Goal: Book appointment/travel/reservation

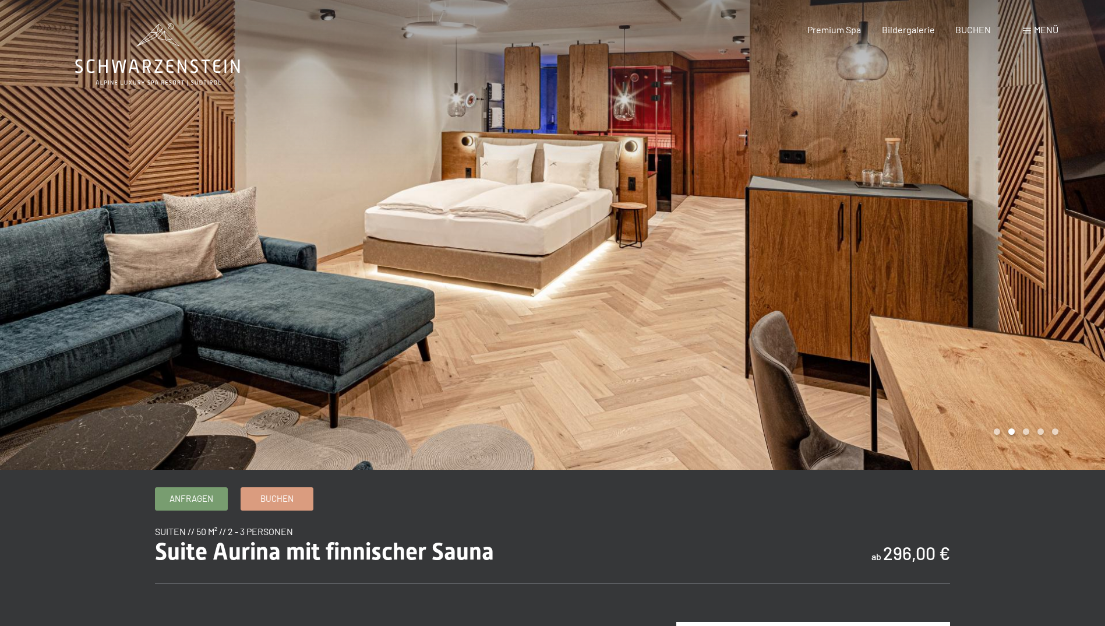
click at [464, 284] on div at bounding box center [276, 235] width 553 height 470
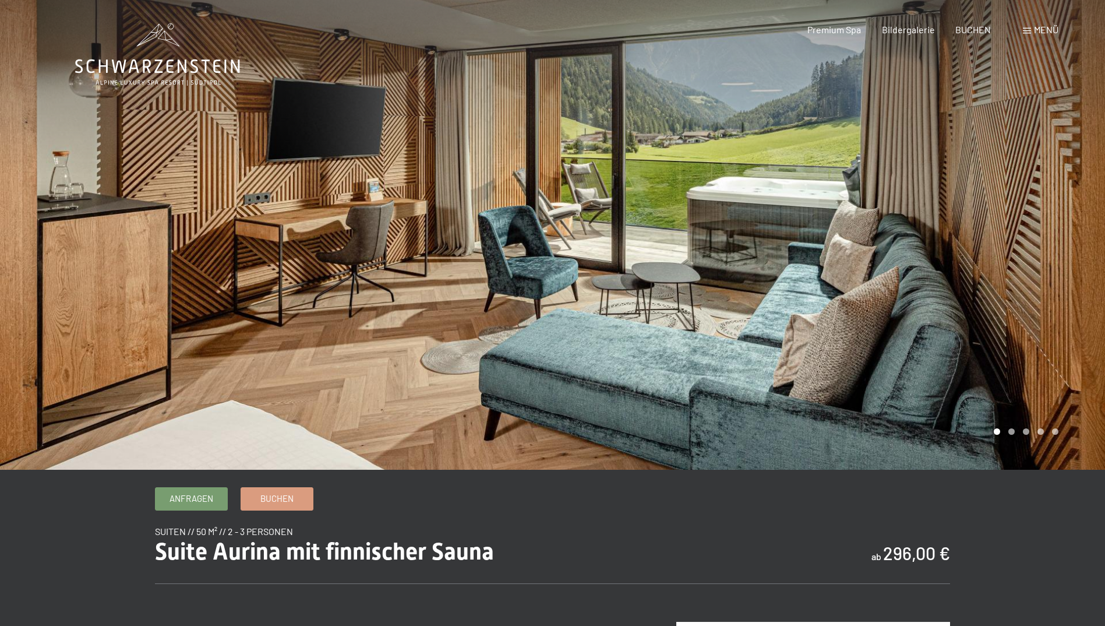
click at [464, 284] on div at bounding box center [276, 235] width 553 height 470
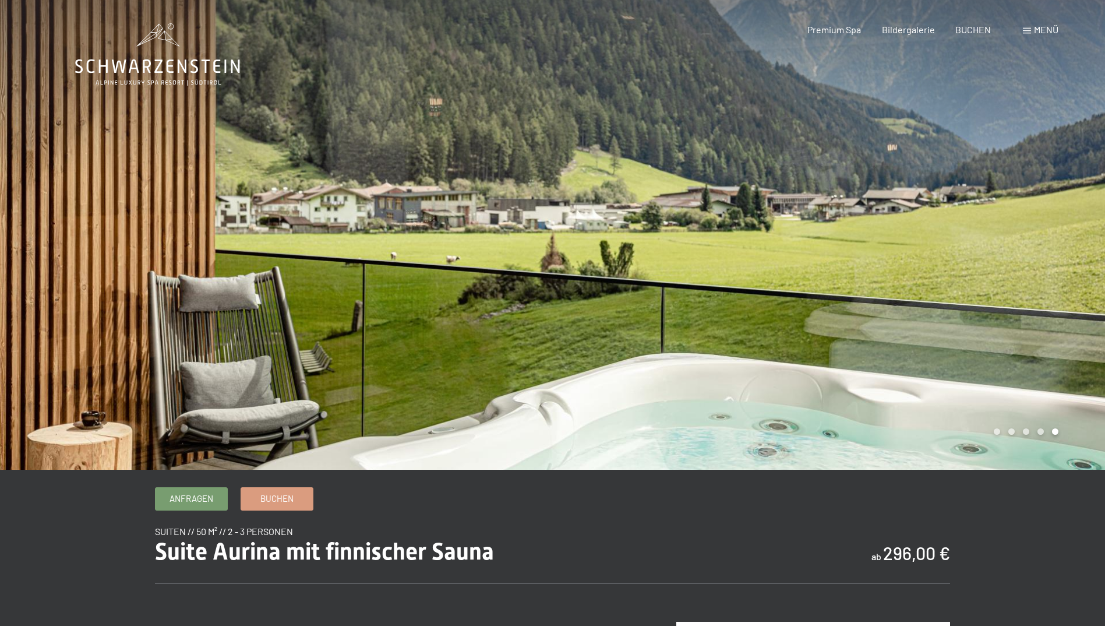
click at [464, 284] on div at bounding box center [276, 235] width 553 height 470
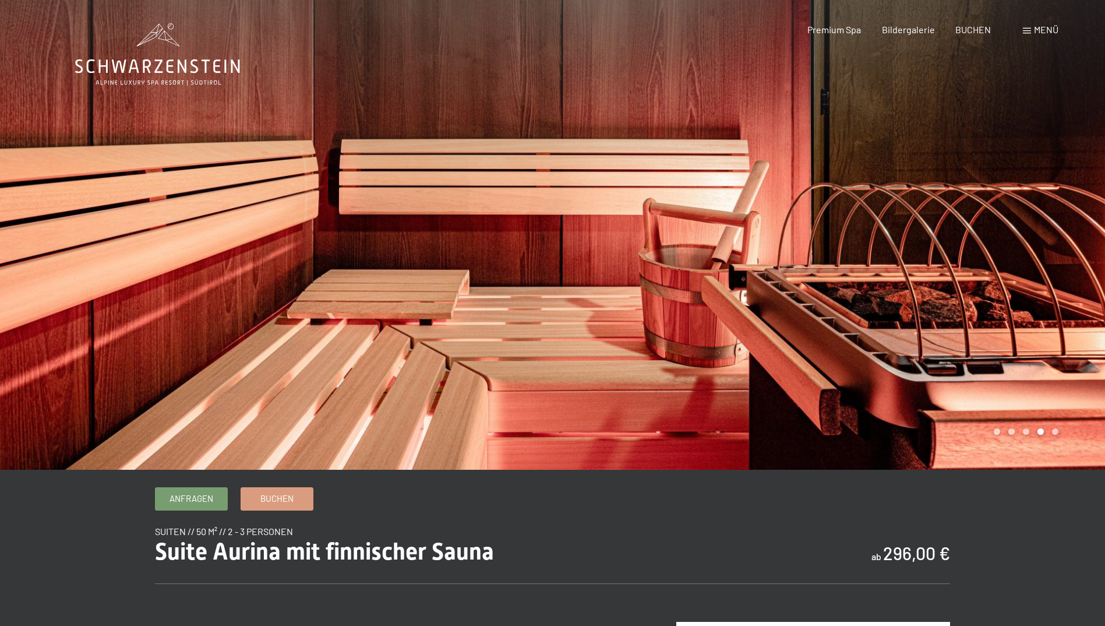
click at [464, 284] on div at bounding box center [276, 235] width 553 height 470
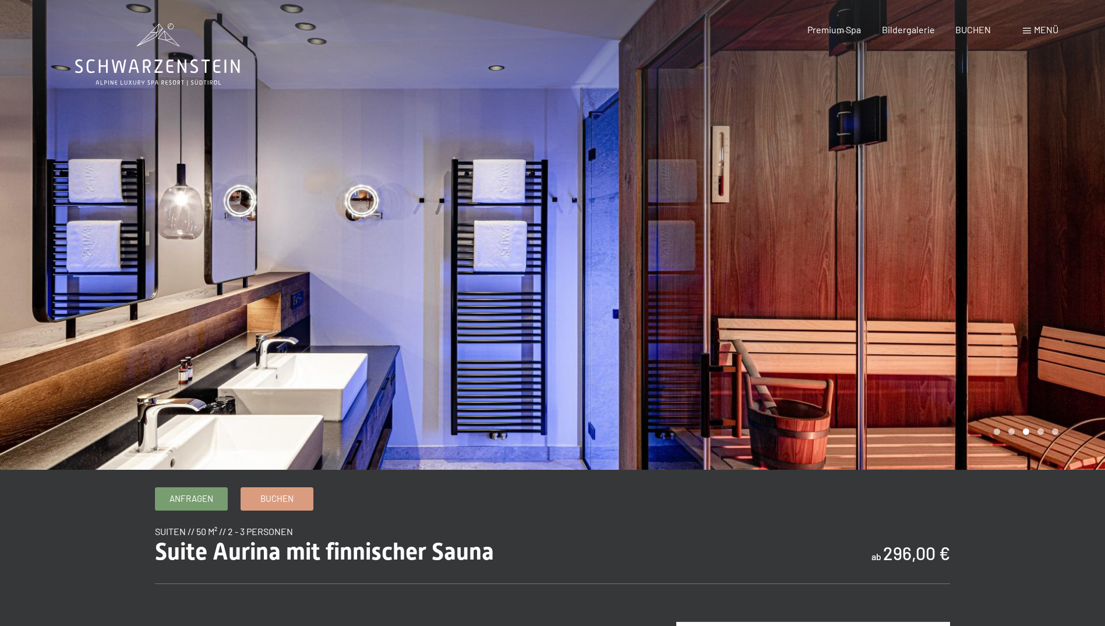
click at [464, 284] on div at bounding box center [276, 235] width 553 height 470
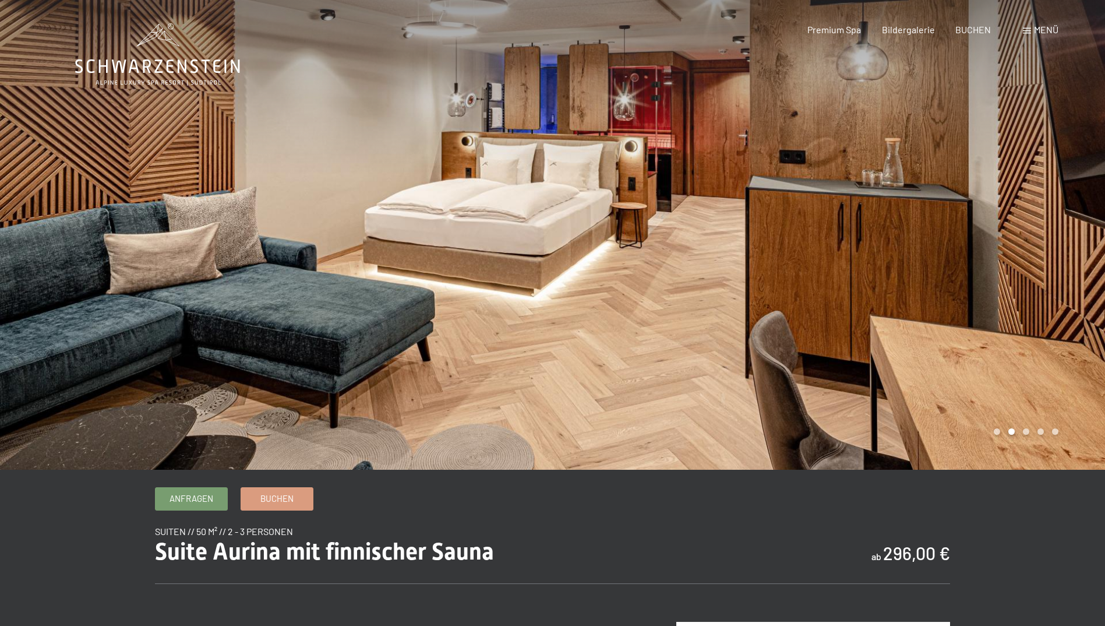
click at [464, 284] on div at bounding box center [276, 235] width 553 height 470
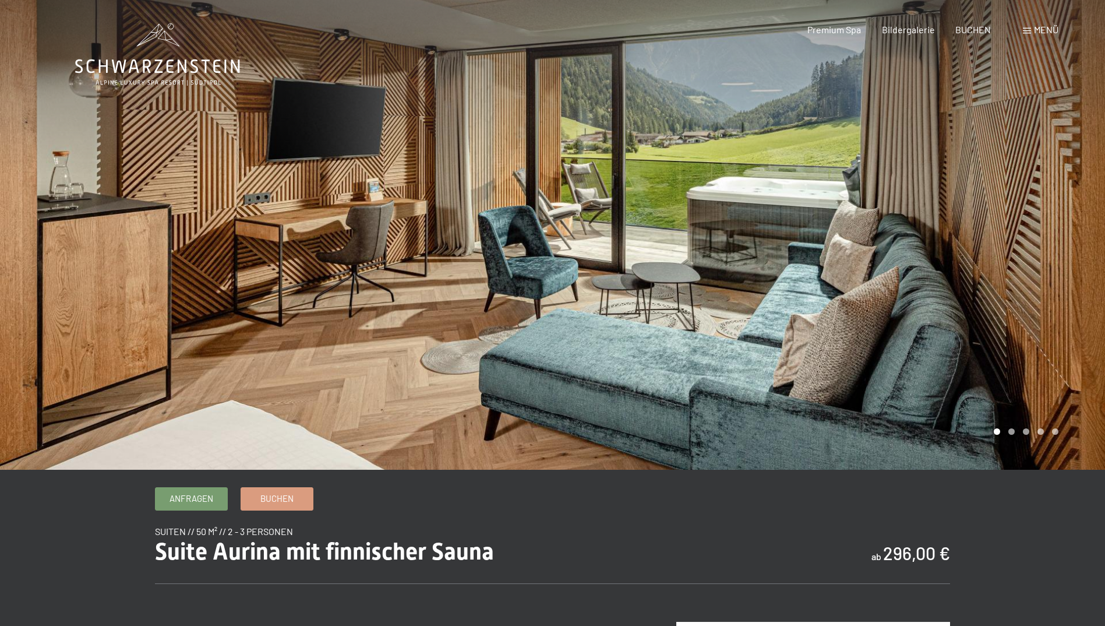
click at [464, 284] on div at bounding box center [276, 235] width 553 height 470
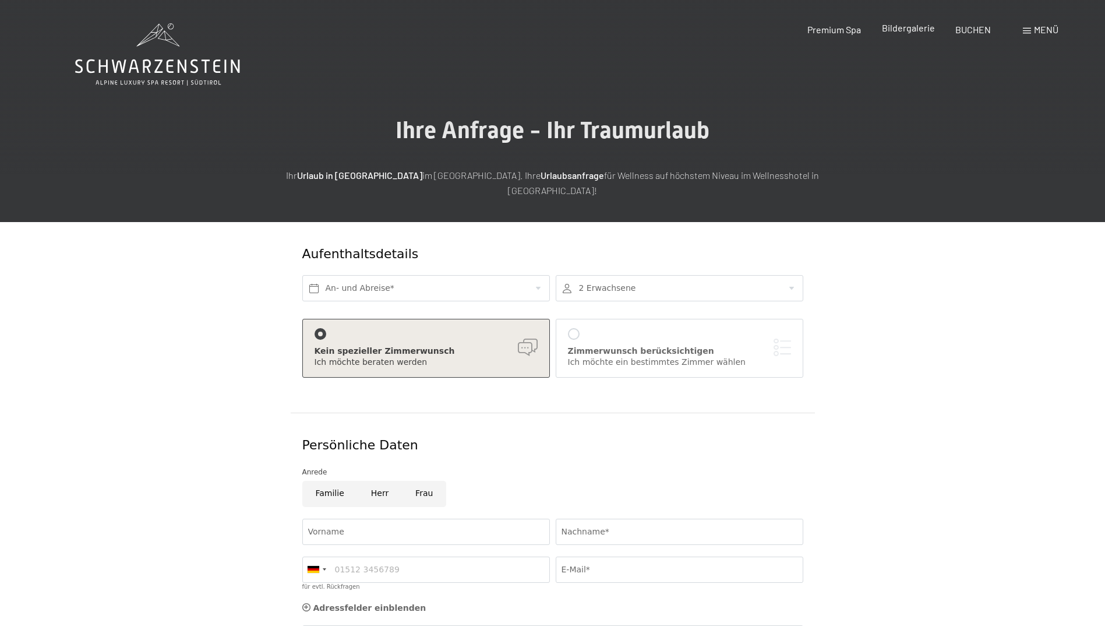
click at [905, 26] on span "Bildergalerie" at bounding box center [908, 27] width 53 height 11
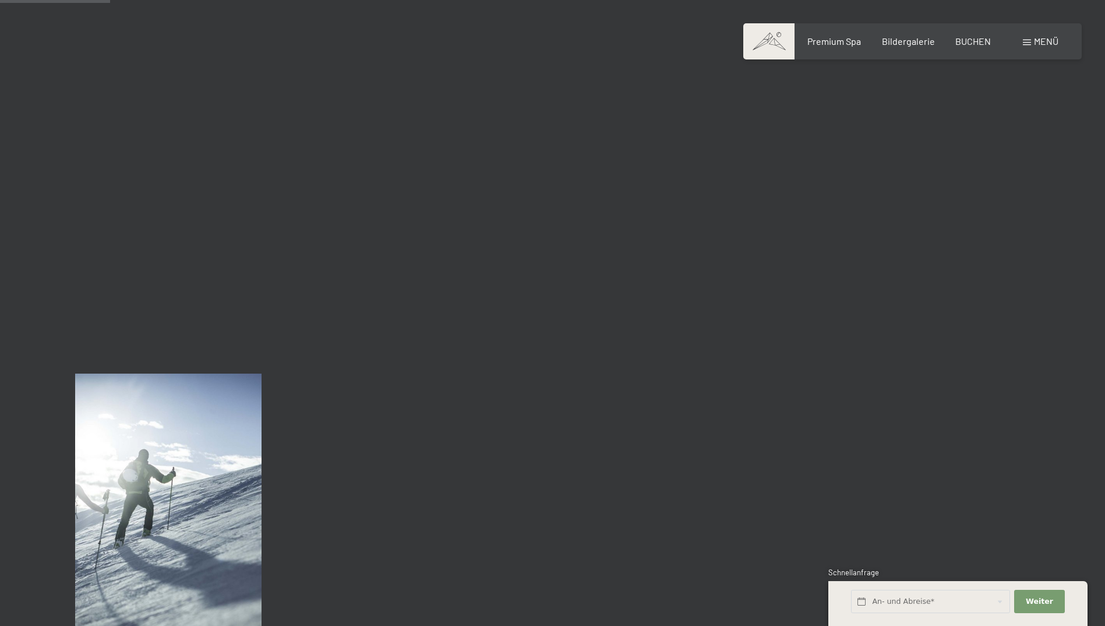
scroll to position [1457, 0]
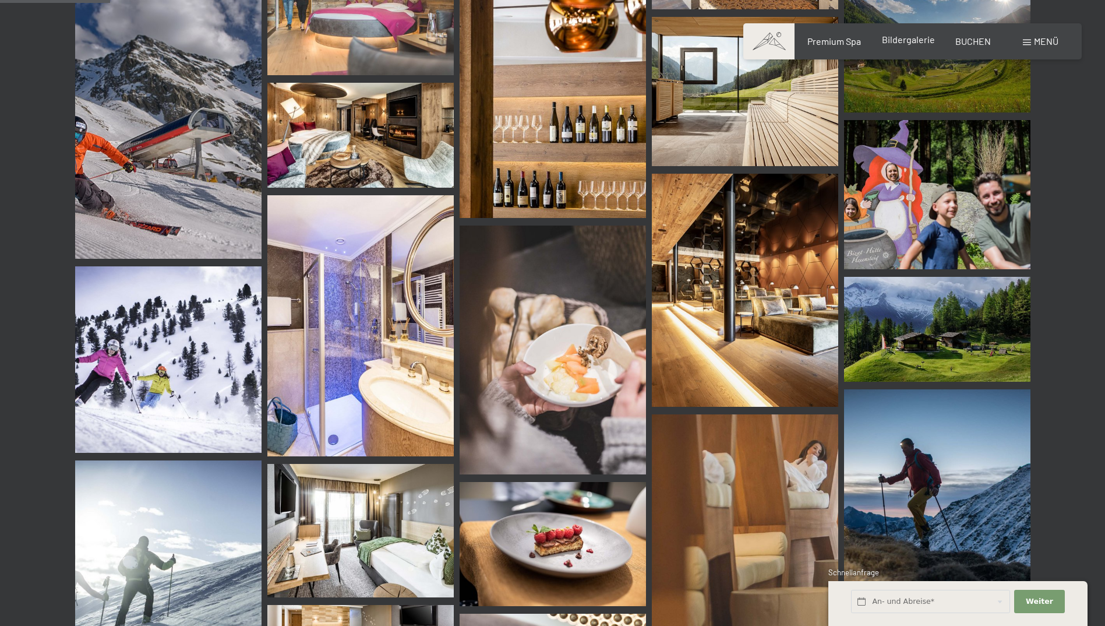
click at [892, 38] on span "Bildergalerie" at bounding box center [908, 39] width 53 height 11
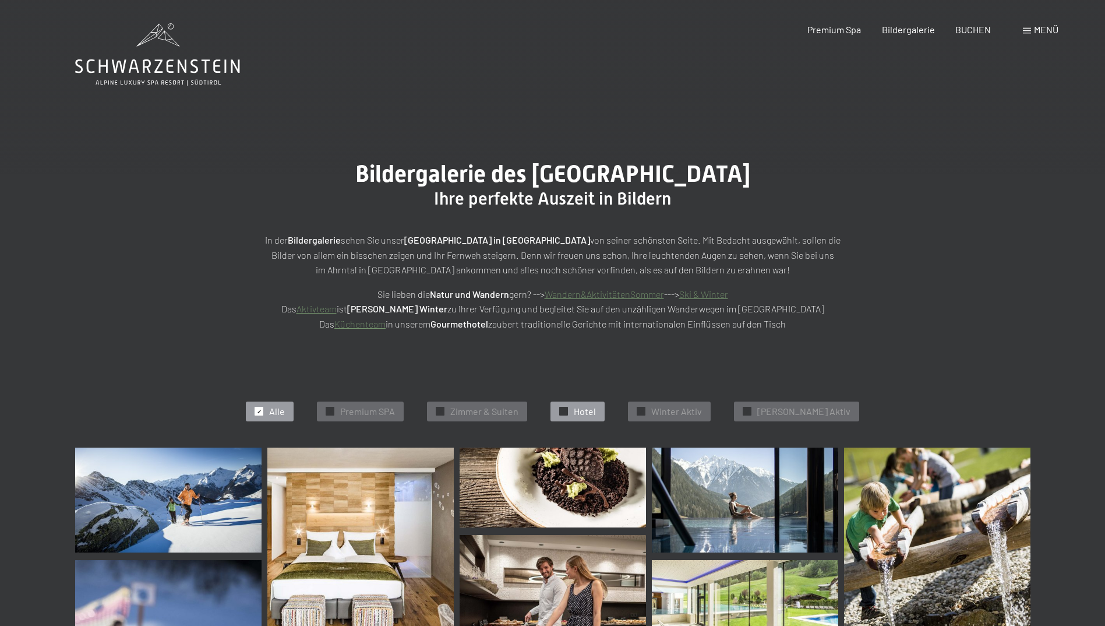
click at [590, 409] on div "✓ Hotel" at bounding box center [578, 411] width 54 height 20
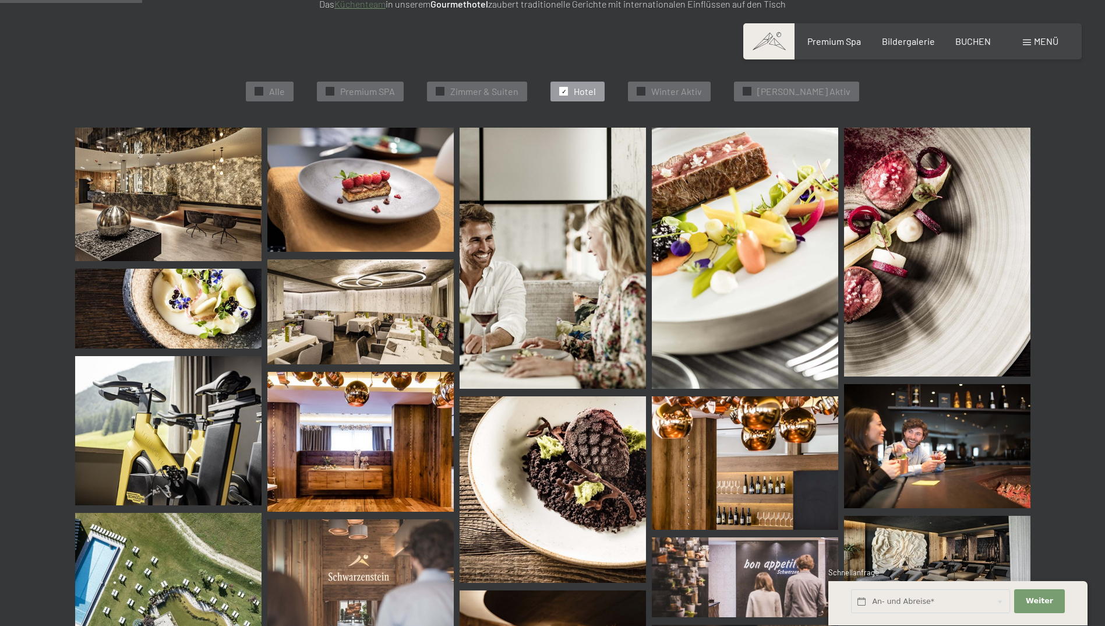
scroll to position [87, 0]
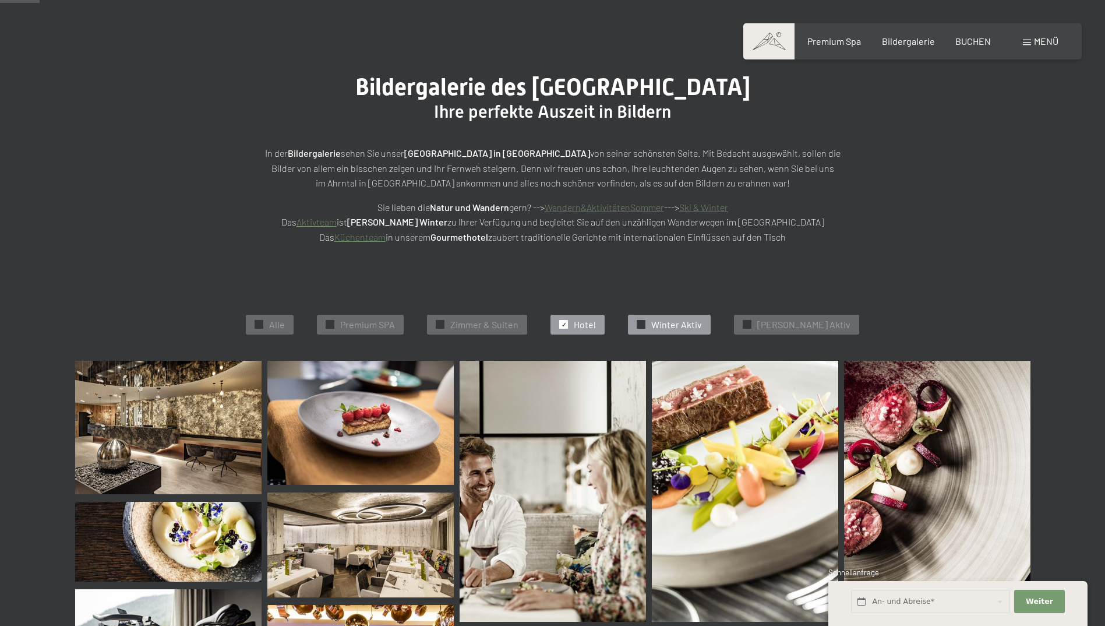
drag, startPoint x: 650, startPoint y: 320, endPoint x: 686, endPoint y: 320, distance: 36.1
click at [659, 320] on div "✓ Winter Aktiv" at bounding box center [669, 325] width 83 height 20
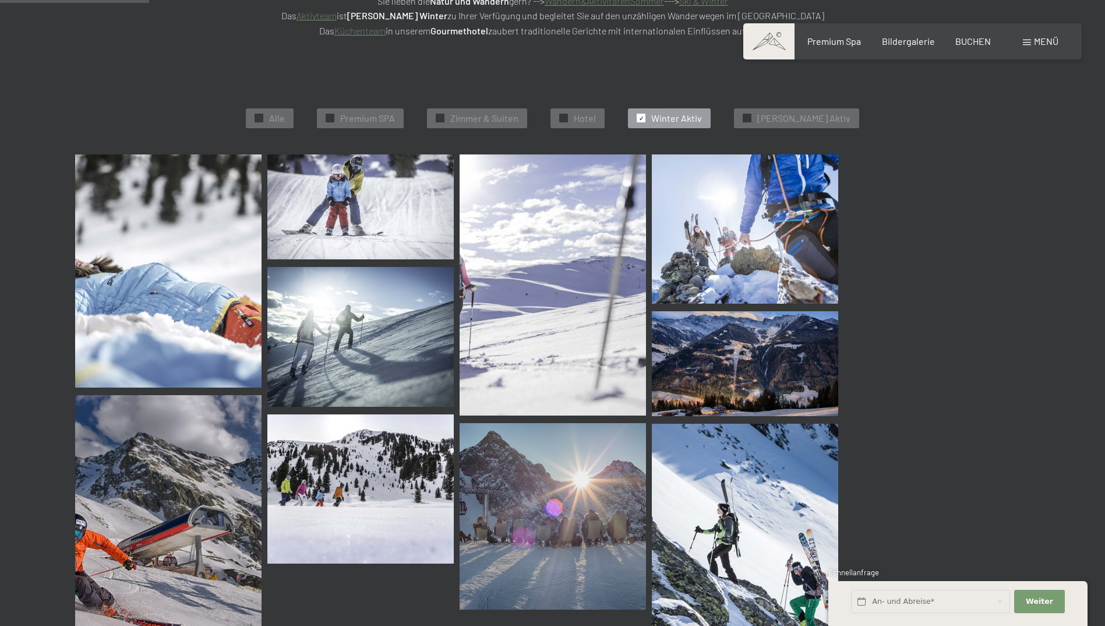
scroll to position [294, 0]
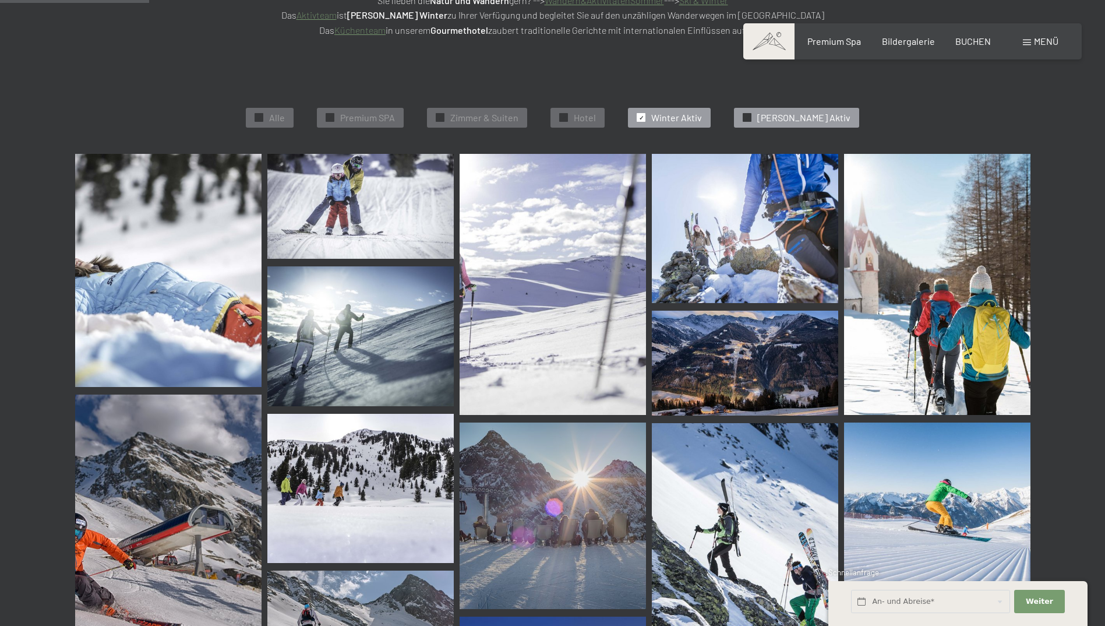
click at [797, 116] on span "Sommer Aktiv" at bounding box center [804, 117] width 93 height 13
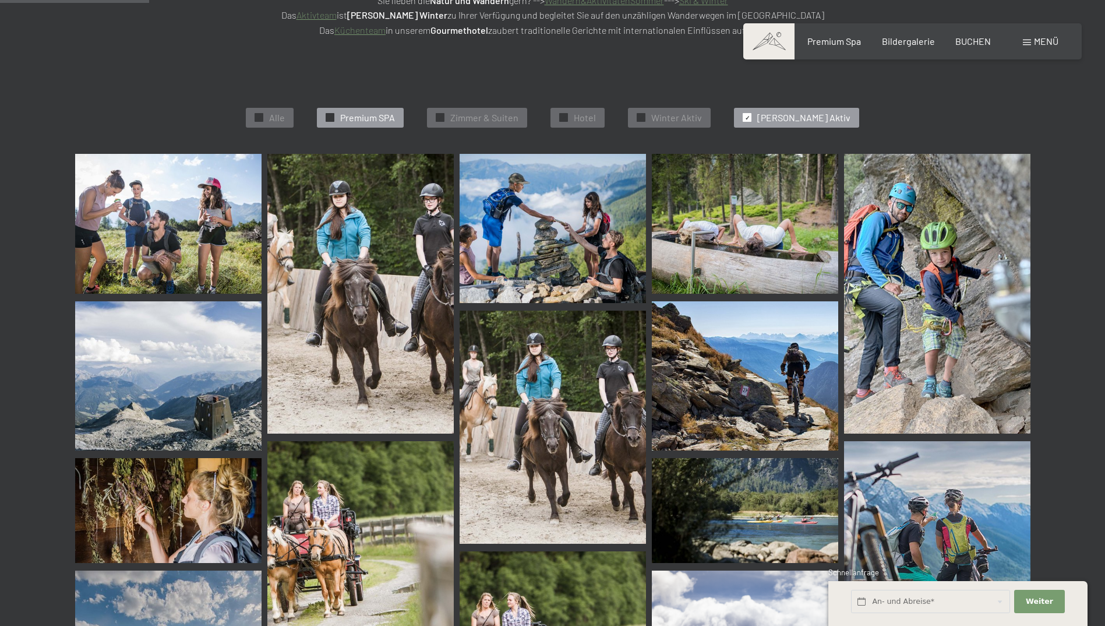
click at [384, 113] on span "Premium SPA" at bounding box center [367, 117] width 55 height 13
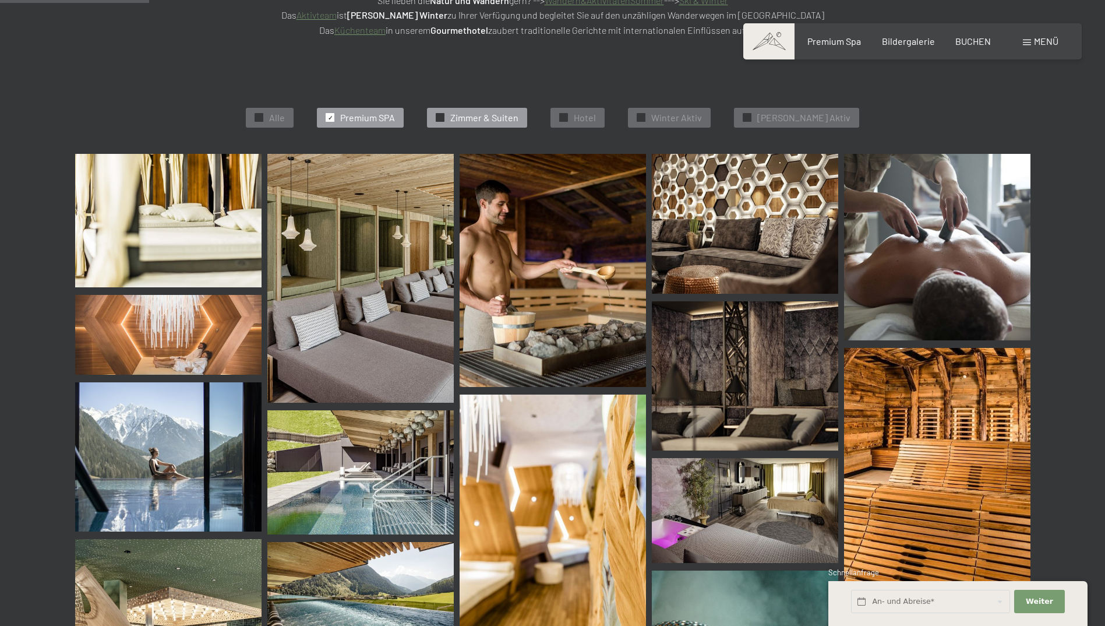
click at [487, 113] on span "Zimmer & Suiten" at bounding box center [484, 117] width 68 height 13
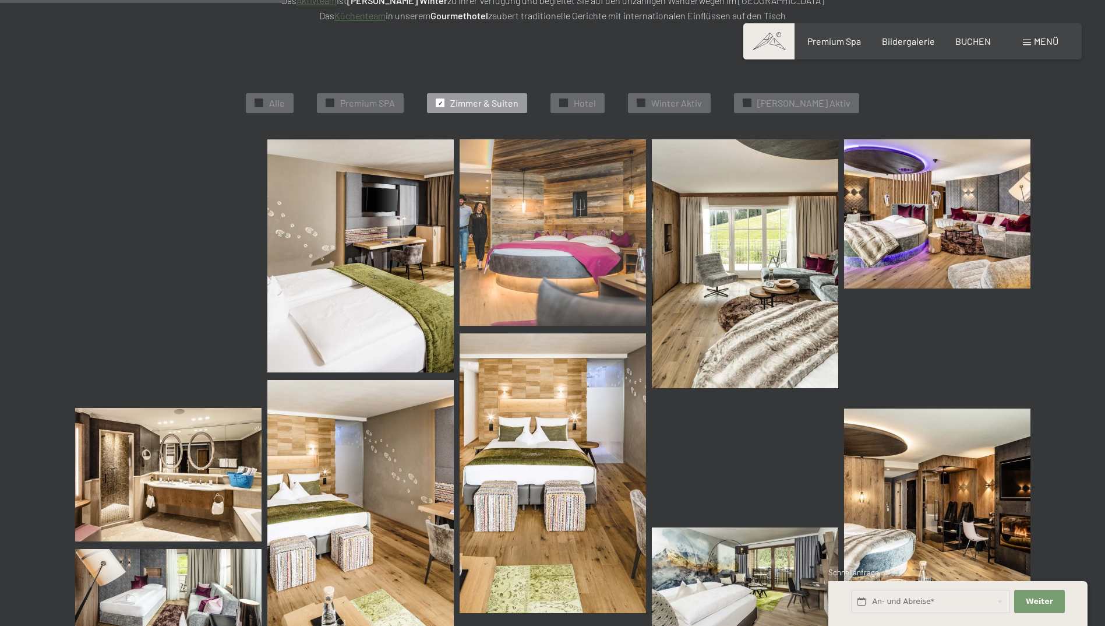
scroll to position [235, 0]
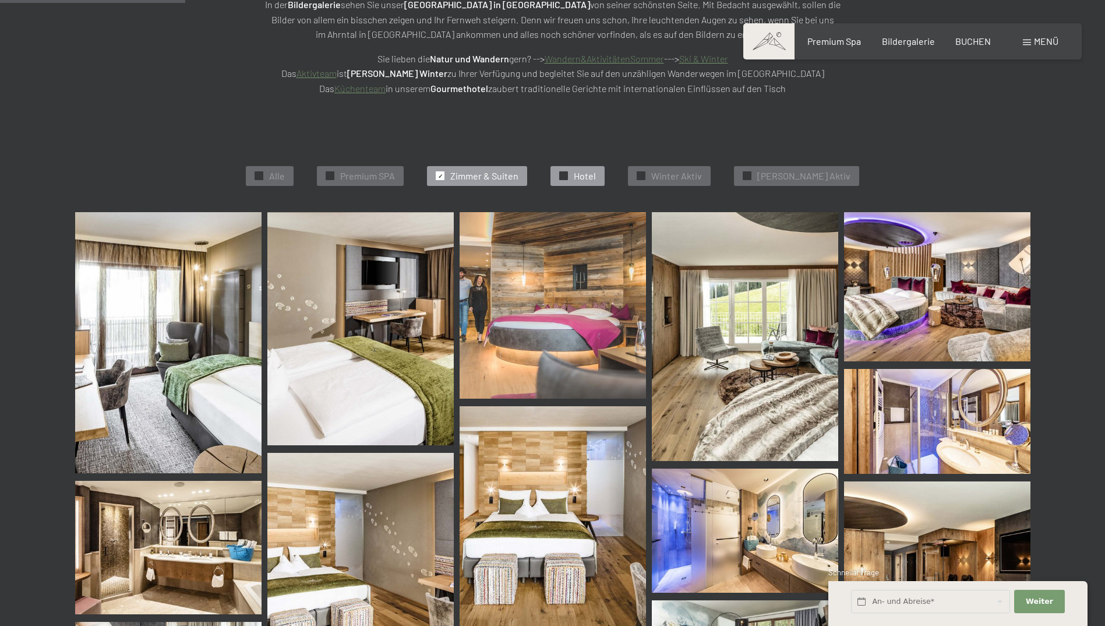
click at [604, 168] on div "✓ Hotel" at bounding box center [578, 176] width 54 height 20
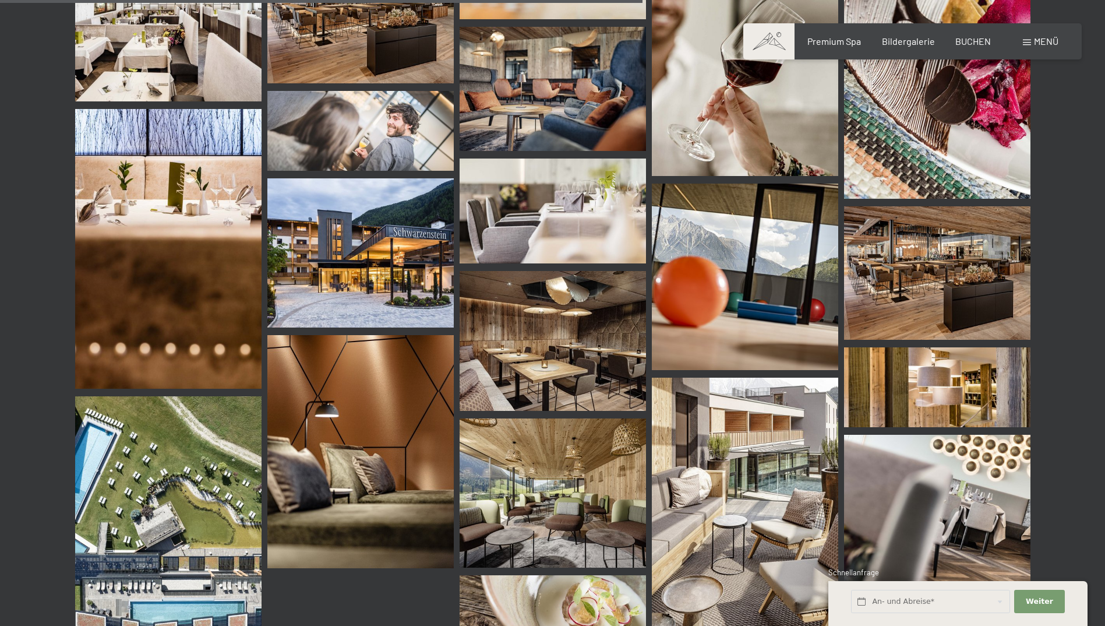
scroll to position [1019, 0]
